Goal: Information Seeking & Learning: Learn about a topic

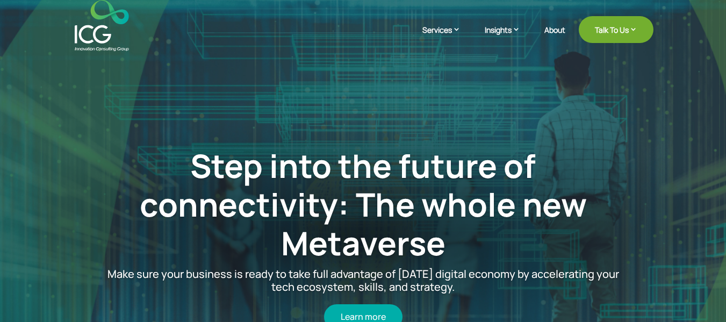
click at [707, 133] on div "Step into the future of connectivity: The whole new Metaverse Make sure your bu…" at bounding box center [363, 212] width 726 height 425
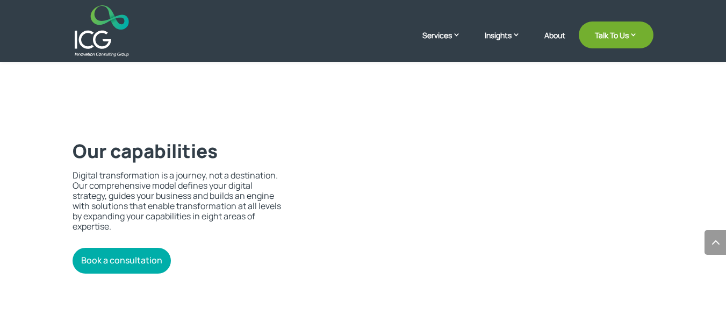
scroll to position [2151, 0]
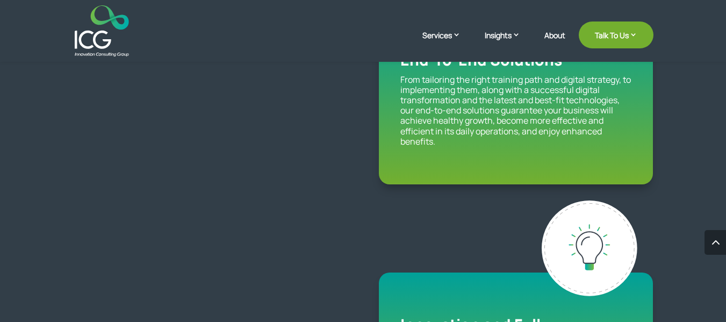
scroll to position [911, 0]
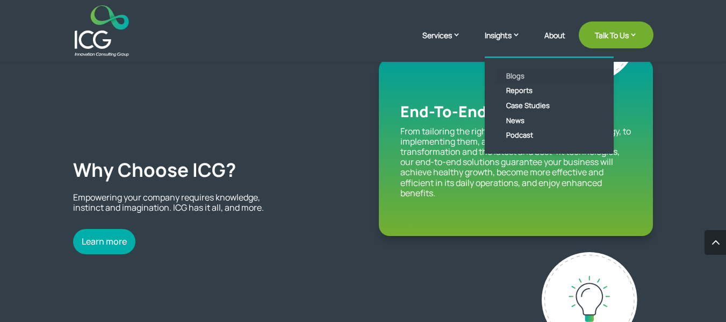
click at [513, 75] on link "Blogs" at bounding box center [558, 76] width 124 height 15
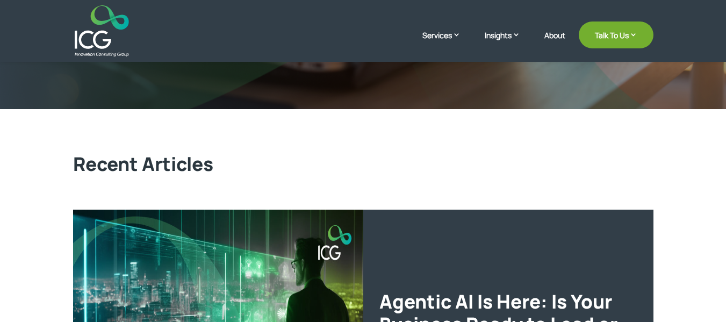
scroll to position [51, 0]
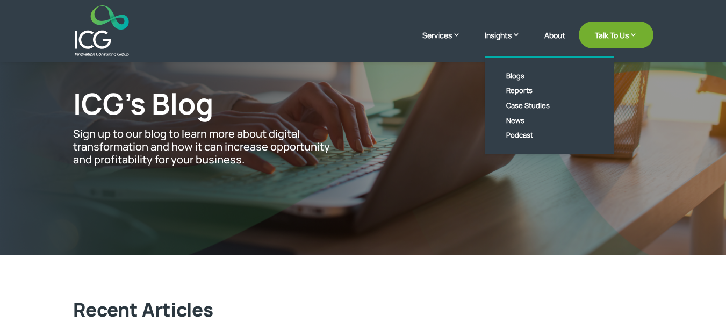
click at [504, 35] on link "Insights" at bounding box center [508, 43] width 46 height 27
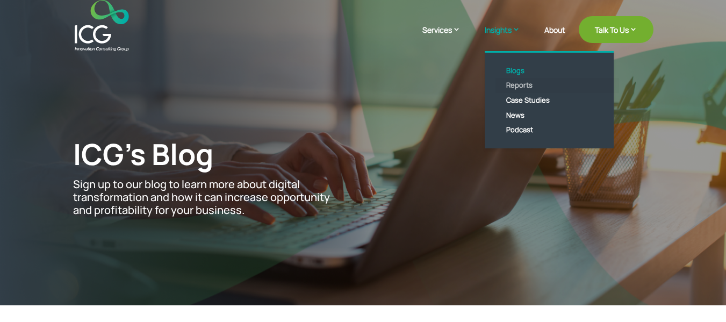
click at [519, 84] on link "Reports" at bounding box center [558, 85] width 124 height 15
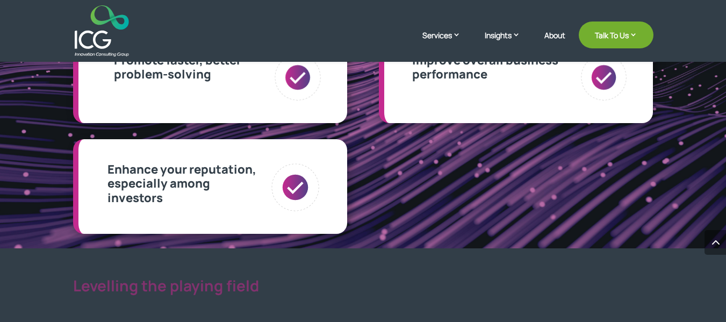
scroll to position [437, 0]
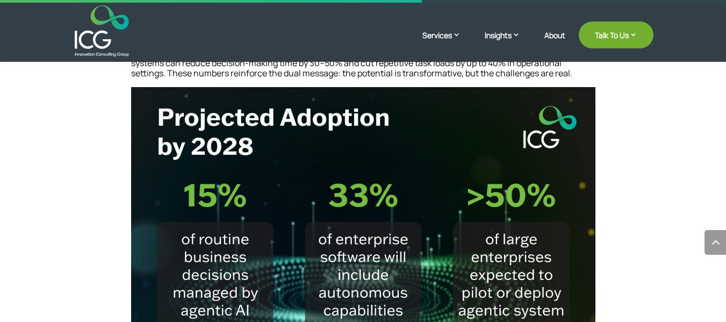
scroll to position [699, 0]
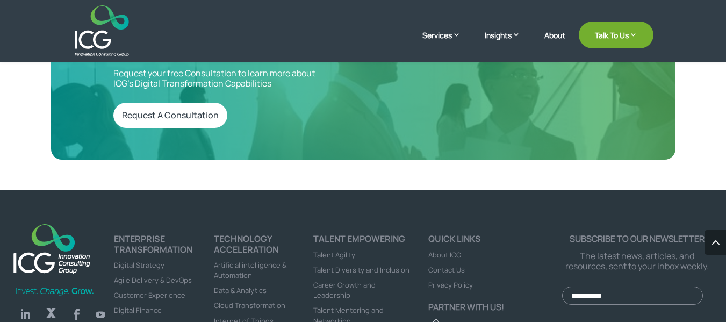
scroll to position [3715, 0]
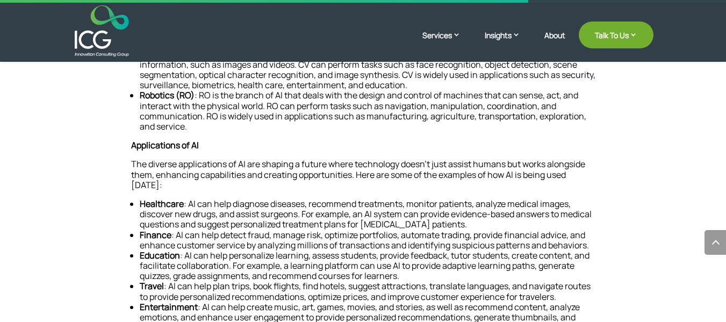
scroll to position [531, 0]
